Goal: Task Accomplishment & Management: Complete application form

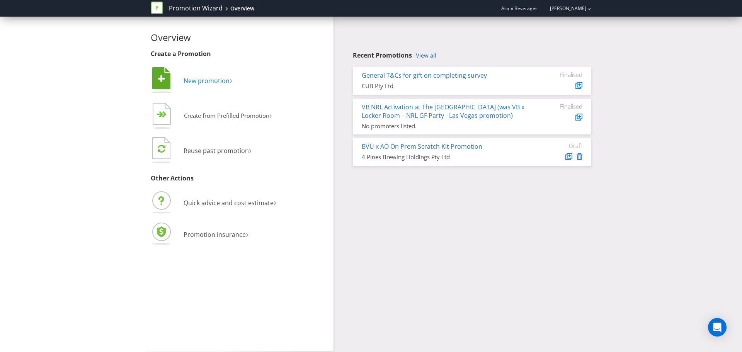
click at [199, 84] on span "New promotion" at bounding box center [206, 80] width 46 height 8
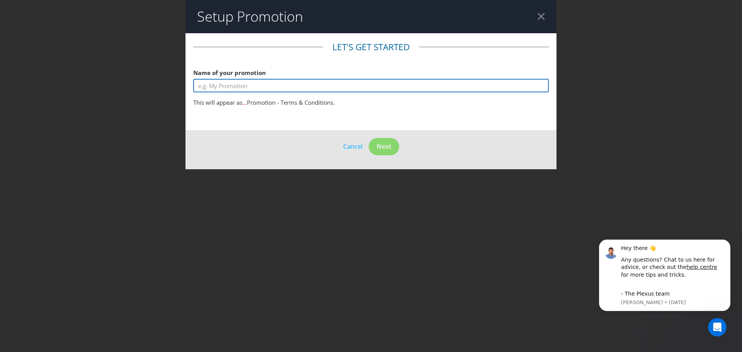
click at [242, 85] on input "text" at bounding box center [370, 86] width 355 height 14
type input "Test Promotion"
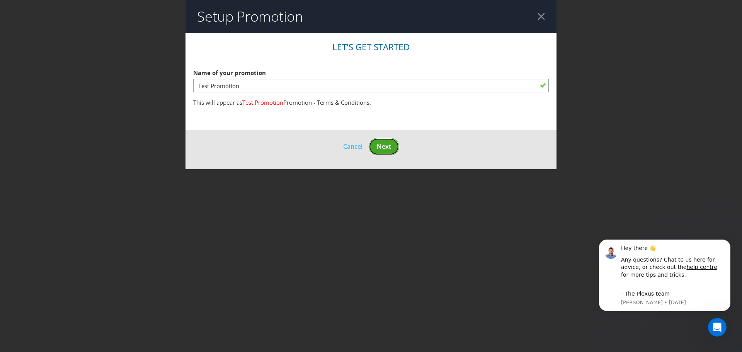
click at [387, 146] on span "Next" at bounding box center [384, 146] width 14 height 8
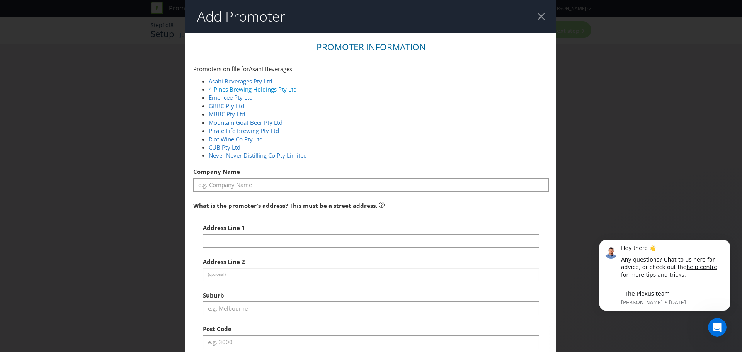
click at [274, 88] on link "4 Pines Brewing Holdings Pty Ltd" at bounding box center [253, 89] width 88 height 8
type input "4 Pines Brewing Holdings Pty Ltd"
type input "[STREET_ADDRESS]"
type input "Southbank"
type input "3006"
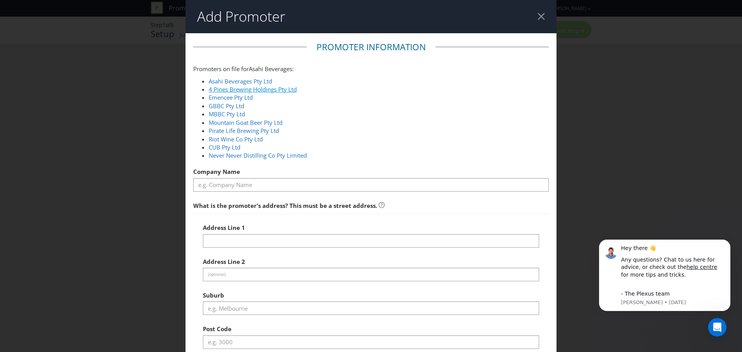
select select "AU"
type input "1800 244 054"
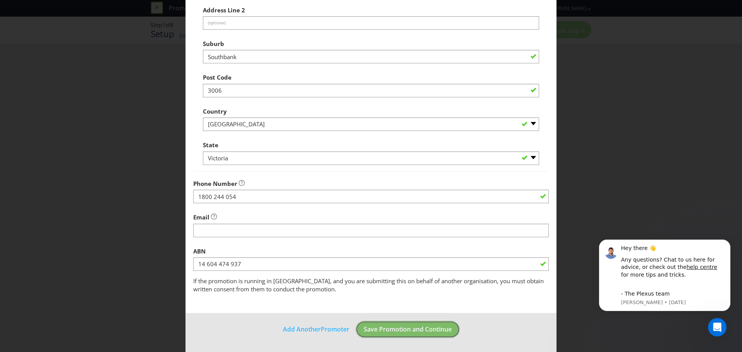
click at [392, 325] on span "Save Promotion and Continue" at bounding box center [407, 329] width 88 height 8
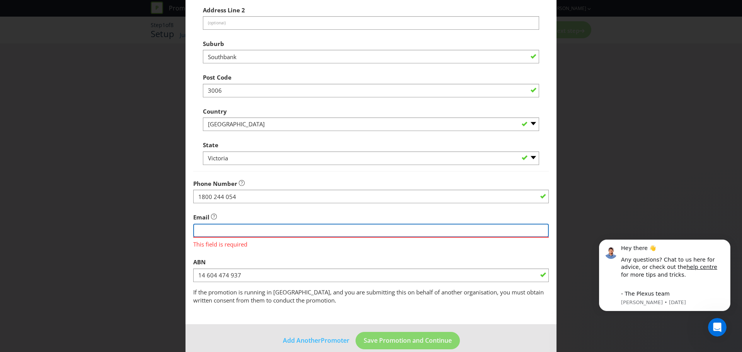
click at [282, 233] on input "string" at bounding box center [370, 231] width 355 height 14
type input "[EMAIL_ADDRESS][DOMAIN_NAME]"
click at [287, 255] on div "ABN 14 604 474 937" at bounding box center [370, 268] width 355 height 28
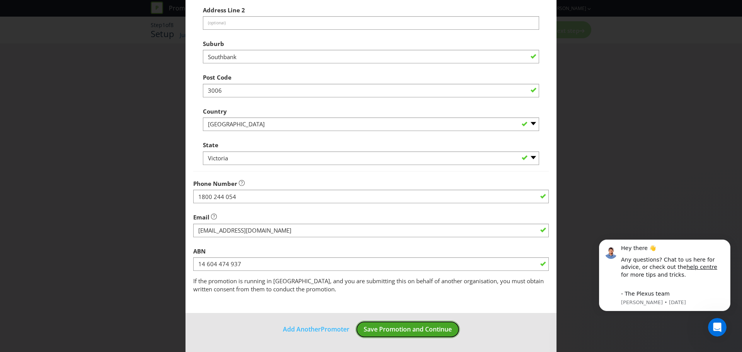
click at [384, 322] on button "Save Promotion and Continue" at bounding box center [407, 329] width 104 height 17
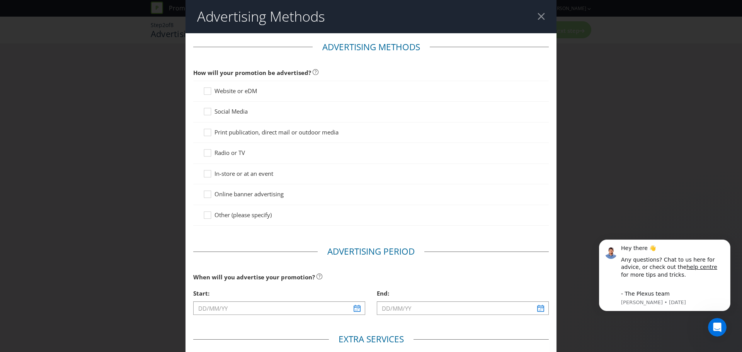
click at [532, 17] on header "Advertising Methods" at bounding box center [370, 16] width 371 height 33
click at [537, 15] on div at bounding box center [540, 16] width 7 height 7
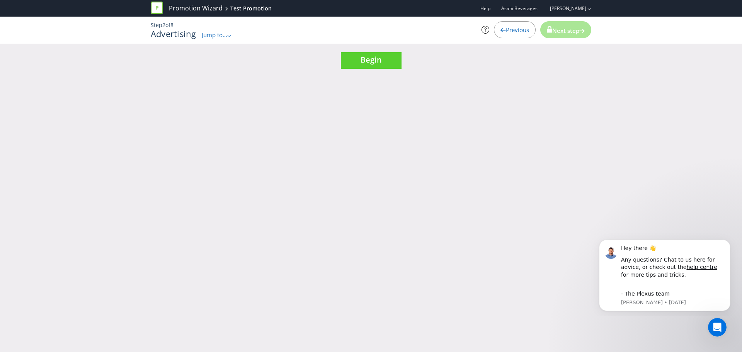
click at [222, 36] on span "Jump to..." at bounding box center [214, 35] width 25 height 8
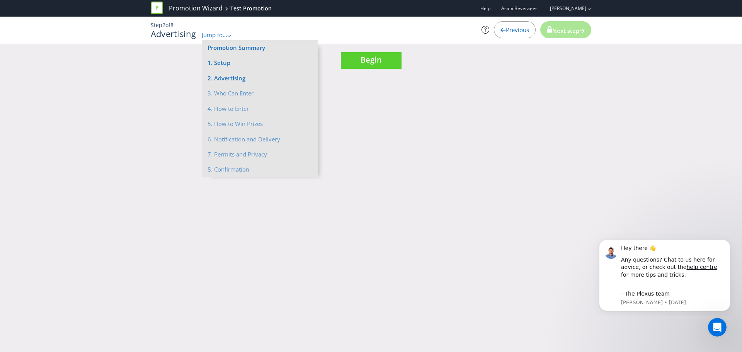
click at [473, 87] on div "Promotion Wizard Test Promotion Help Asahi Beverages [PERSON_NAME] Step 2 of 8 …" at bounding box center [371, 176] width 742 height 352
click at [521, 34] on div "Previous" at bounding box center [515, 29] width 42 height 17
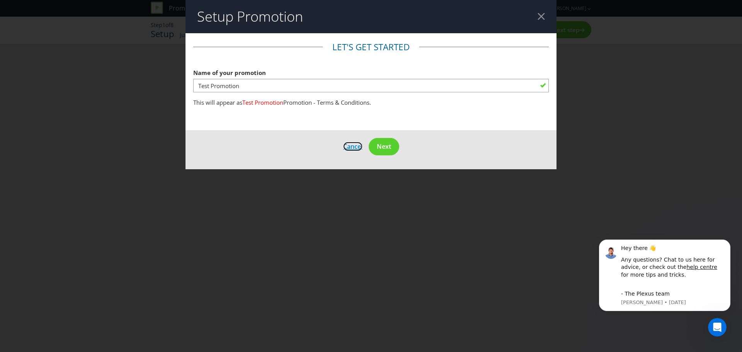
click at [357, 145] on span "Cancel" at bounding box center [352, 146] width 19 height 8
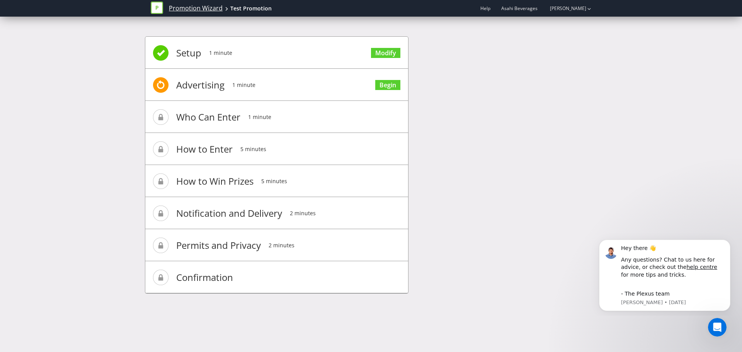
click at [213, 11] on link "Promotion Wizard" at bounding box center [196, 8] width 54 height 9
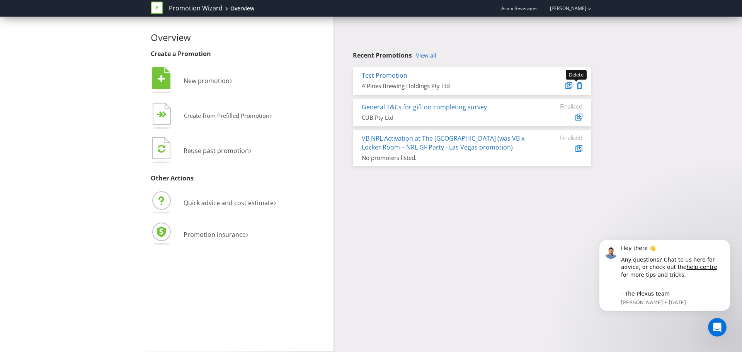
click at [580, 85] on icon at bounding box center [579, 85] width 6 height 7
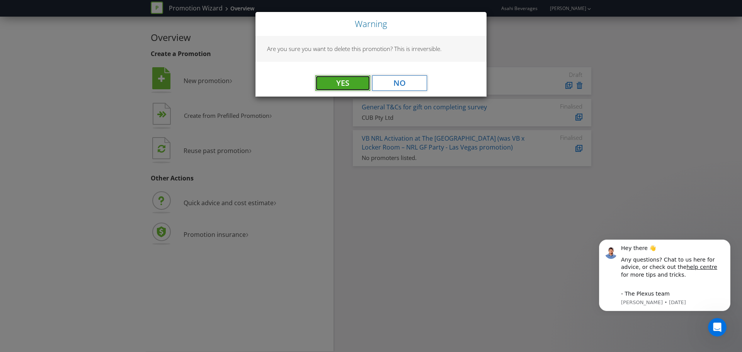
click at [348, 78] on button "Yes" at bounding box center [342, 82] width 55 height 15
